Goal: Task Accomplishment & Management: Use online tool/utility

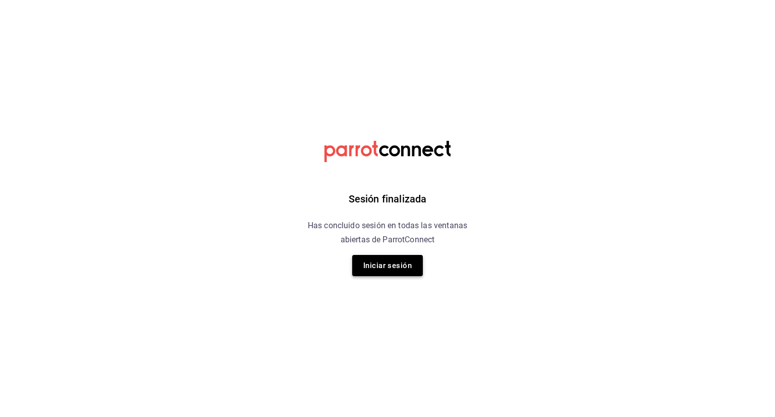
click at [375, 261] on button "Iniciar sesión" at bounding box center [387, 265] width 71 height 21
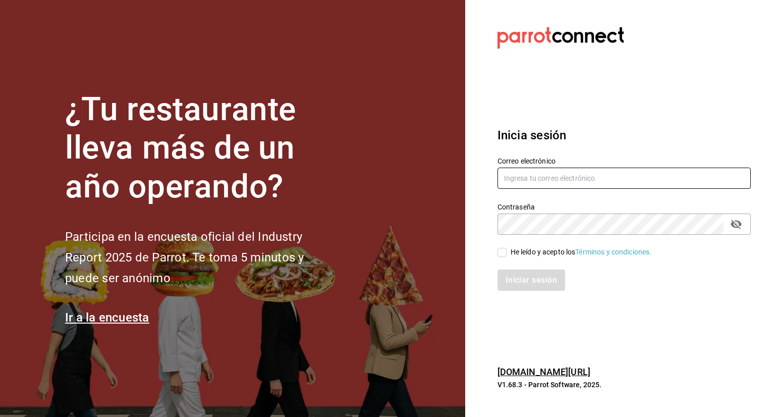
type input "alejandro.rodriguez@grupocosteno.com"
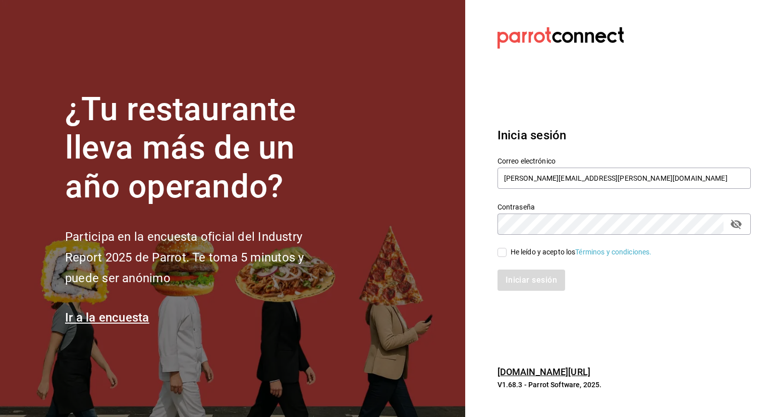
click at [505, 253] on input "He leído y acepto los Términos y condiciones." at bounding box center [502, 252] width 9 height 9
checkbox input "true"
click at [517, 280] on button "Iniciar sesión" at bounding box center [532, 279] width 69 height 21
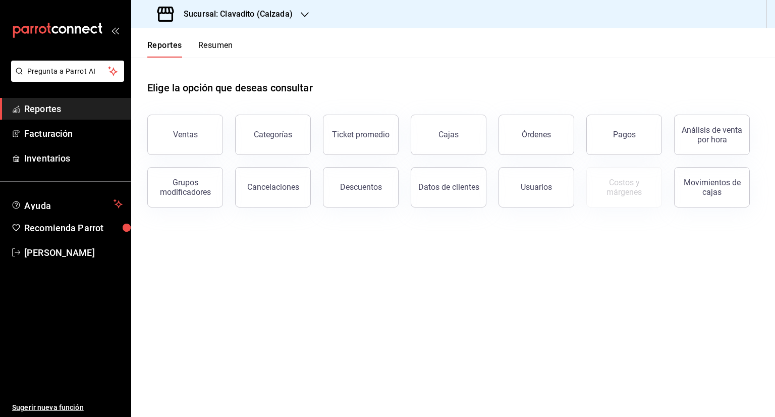
click at [305, 13] on icon "button" at bounding box center [305, 15] width 8 height 8
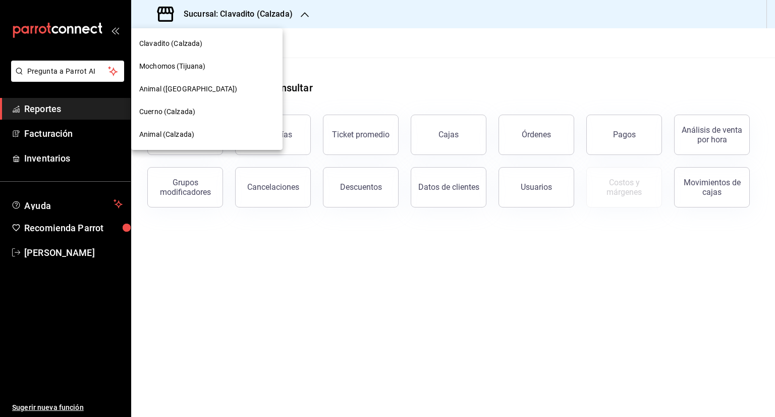
click at [193, 71] on span "Mochomos (Tijuana)" at bounding box center [172, 66] width 66 height 11
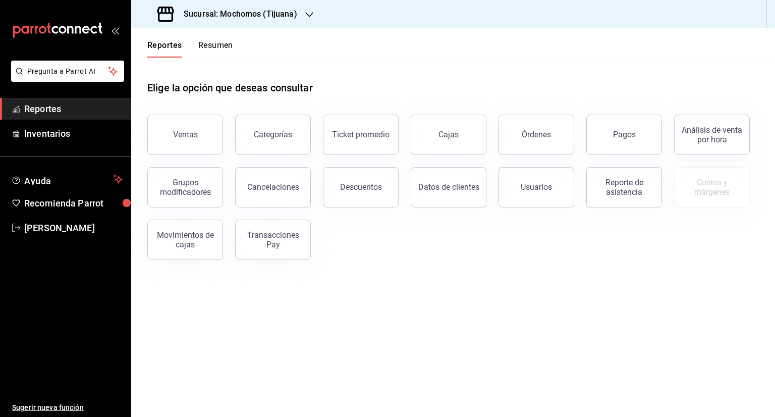
click at [714, 378] on main "Elige la opción que deseas consultar Ventas Categorías Ticket promedio Cajas Ór…" at bounding box center [453, 237] width 644 height 359
click at [210, 129] on button "Ventas" at bounding box center [185, 135] width 76 height 40
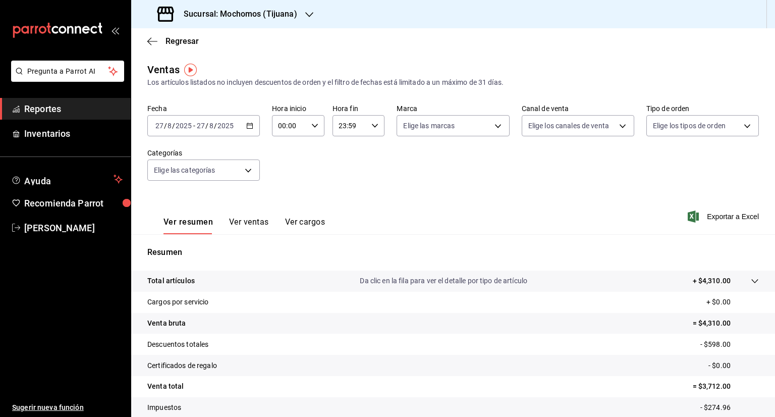
click at [246, 129] on icon "button" at bounding box center [249, 125] width 7 height 7
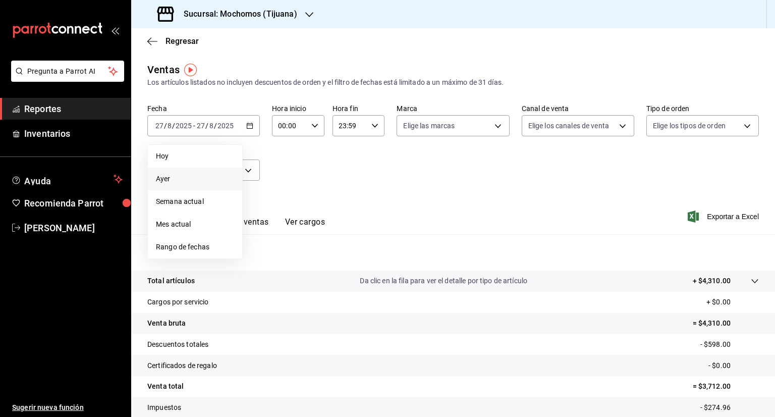
click at [184, 175] on span "Ayer" at bounding box center [195, 179] width 78 height 11
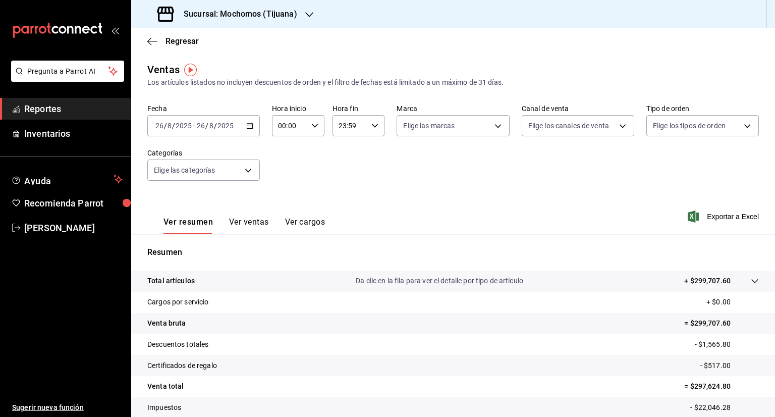
click at [214, 128] on span "/" at bounding box center [215, 126] width 3 height 8
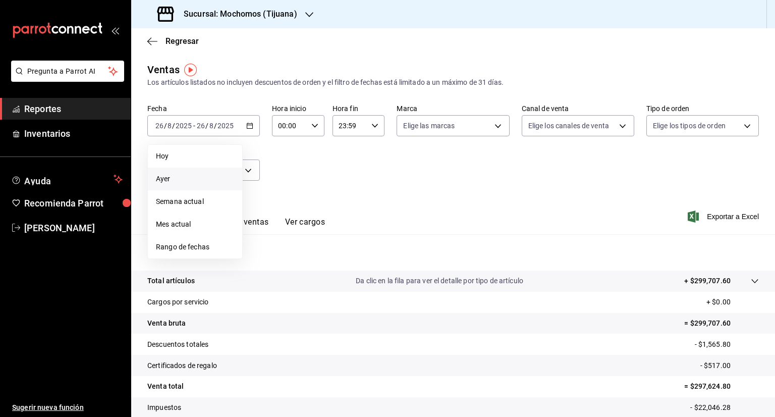
click at [178, 181] on span "Ayer" at bounding box center [195, 179] width 78 height 11
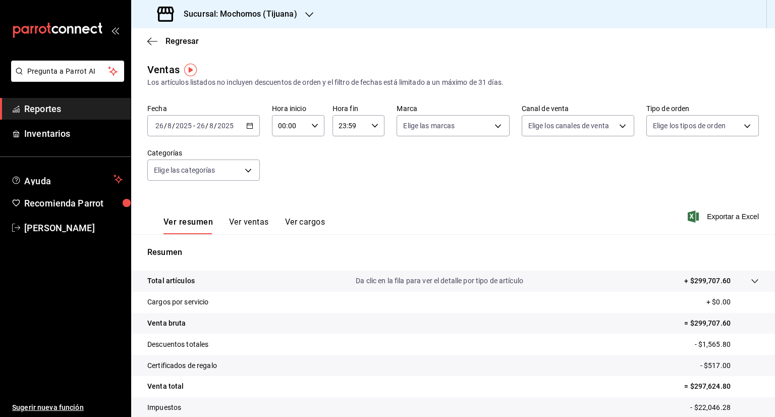
click at [248, 129] on div "[DATE] [DATE] - [DATE] [DATE]" at bounding box center [203, 125] width 113 height 21
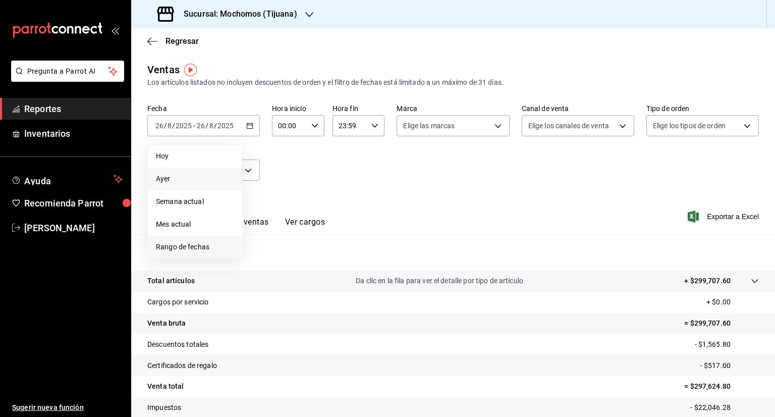
click at [167, 245] on span "Rango de fechas" at bounding box center [195, 247] width 78 height 11
click at [285, 284] on button "26" at bounding box center [282, 282] width 18 height 18
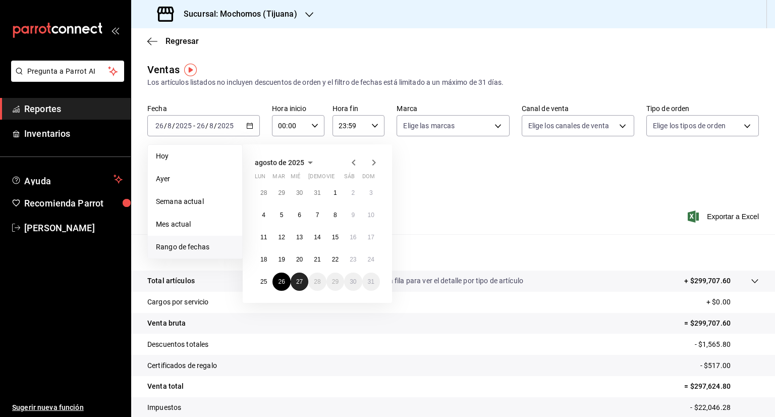
click at [302, 283] on abbr "27" at bounding box center [299, 281] width 7 height 7
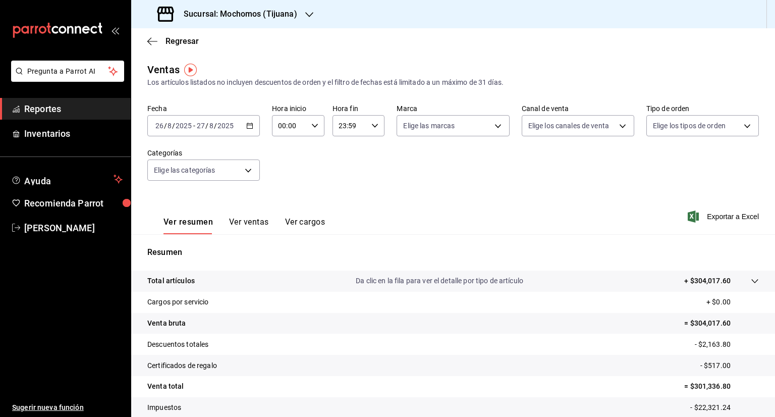
click at [314, 122] on div "00:00 Hora inicio" at bounding box center [298, 125] width 52 height 21
click at [283, 200] on span "12" at bounding box center [284, 198] width 10 height 8
type input "12:00"
click at [367, 123] on div at bounding box center [387, 208] width 775 height 417
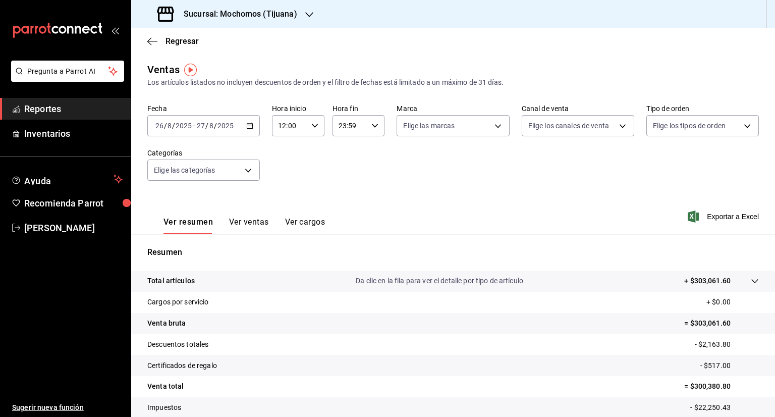
click at [374, 125] on icon "button" at bounding box center [374, 125] width 7 height 7
click at [347, 182] on span "05" at bounding box center [343, 178] width 10 height 8
click at [369, 150] on span "00" at bounding box center [369, 151] width 10 height 8
type input "05:00"
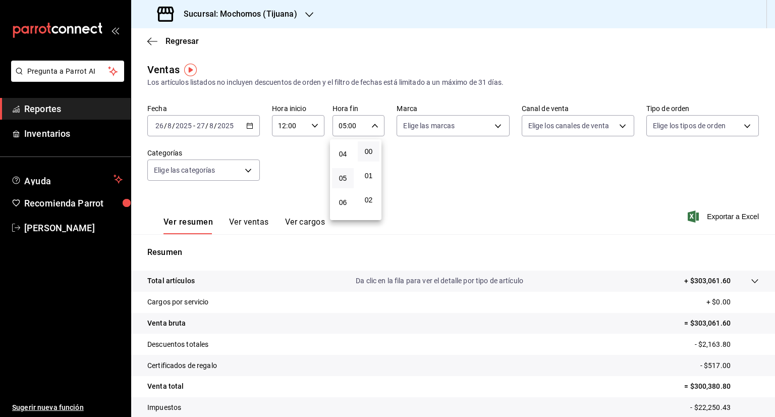
click at [422, 170] on div at bounding box center [387, 208] width 775 height 417
click at [252, 221] on button "Ver ventas" at bounding box center [249, 225] width 40 height 17
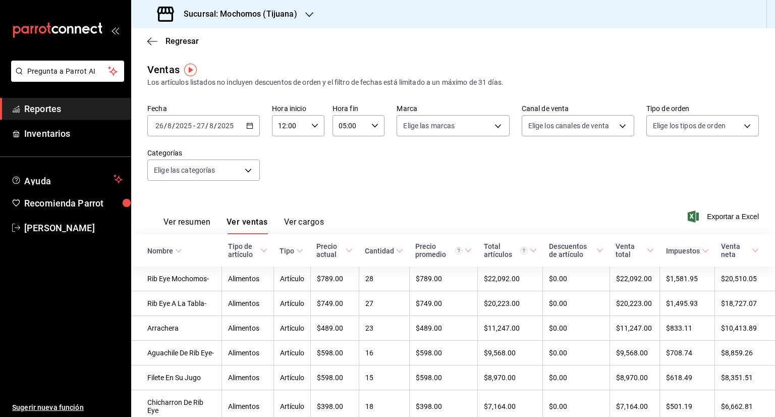
click at [396, 250] on icon at bounding box center [399, 250] width 7 height 7
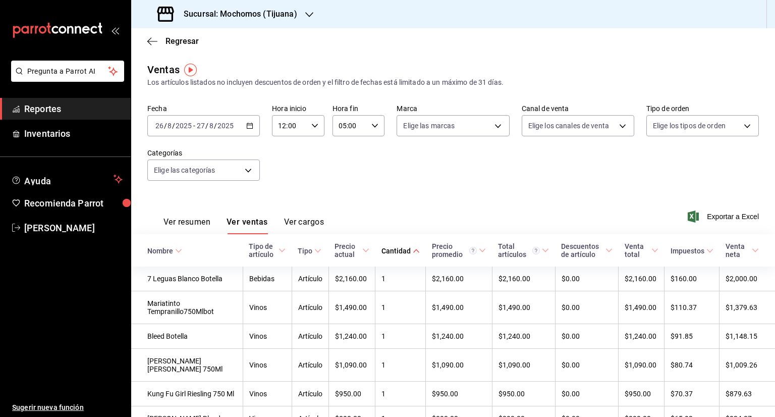
click at [407, 251] on span "Cantidad" at bounding box center [401, 251] width 38 height 8
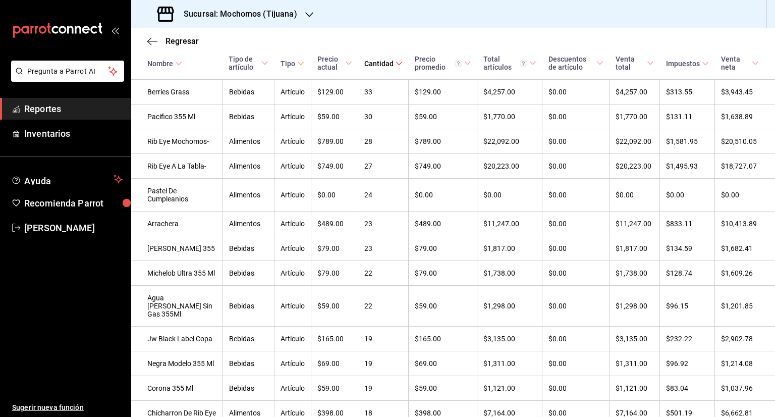
scroll to position [304, 0]
click at [329, 326] on td "$59.00" at bounding box center [334, 305] width 47 height 41
